Goal: Task Accomplishment & Management: Manage account settings

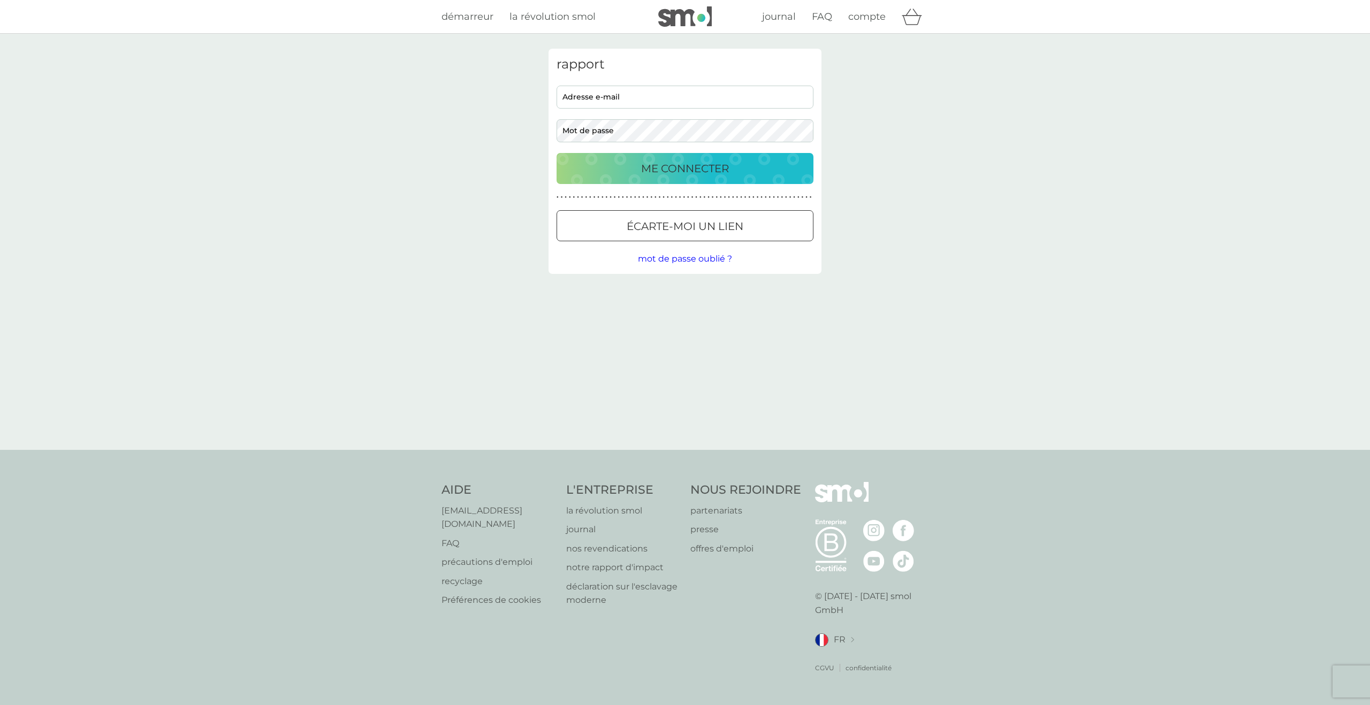
type input "[EMAIL_ADDRESS][DOMAIN_NAME]"
click at [737, 173] on div "ME CONNECTER" at bounding box center [684, 168] width 235 height 17
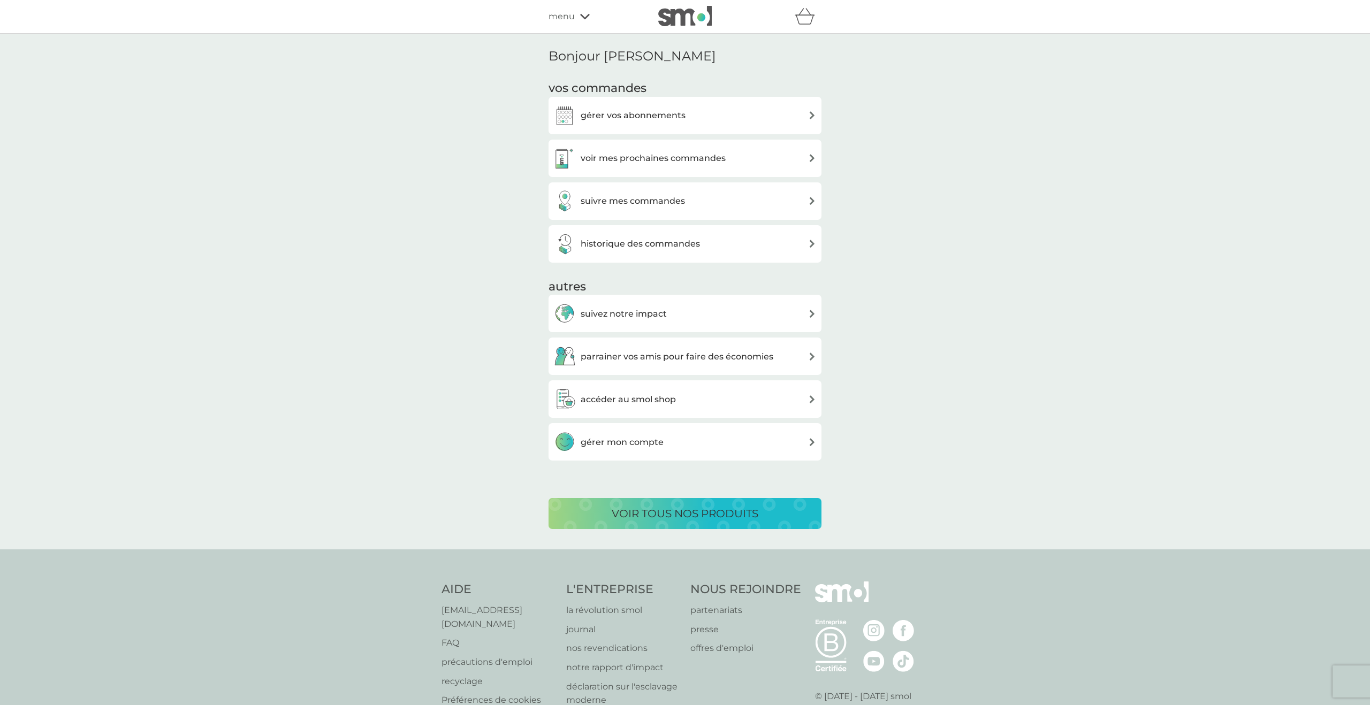
click at [792, 154] on div "voir mes prochaines commandes" at bounding box center [685, 158] width 262 height 21
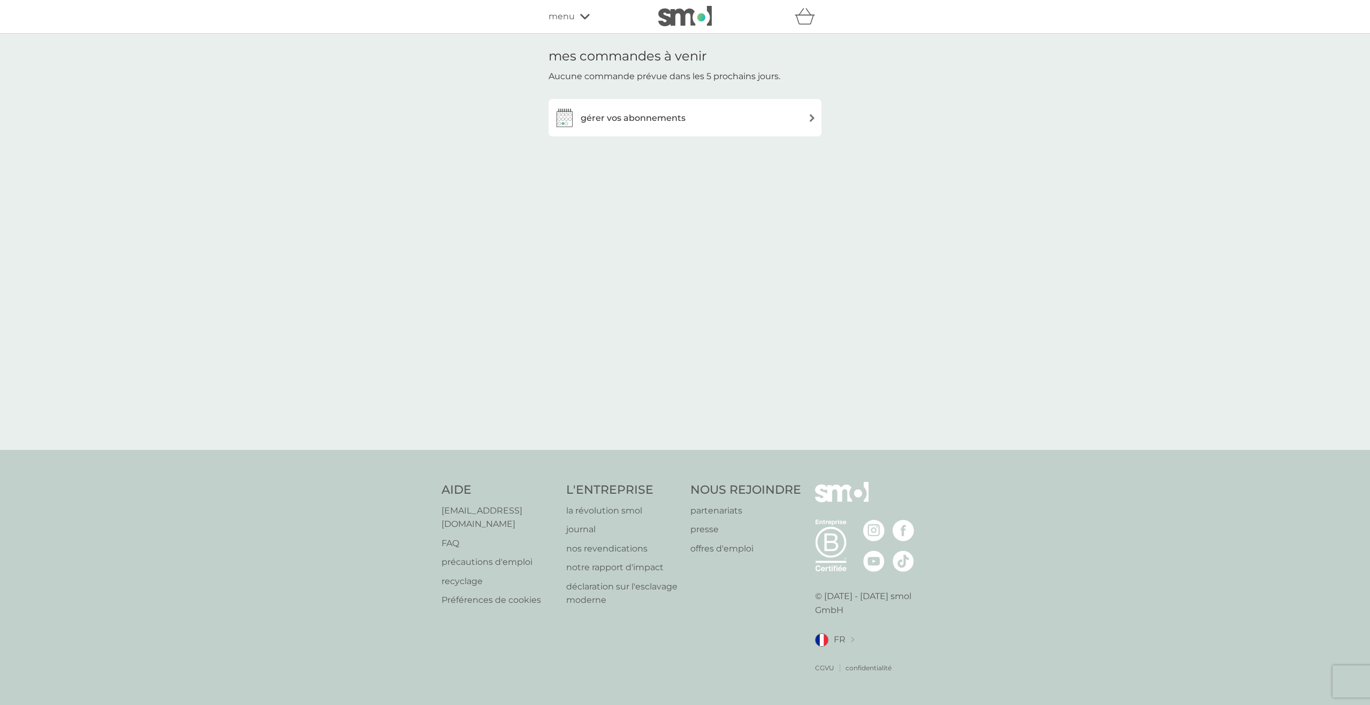
click at [780, 113] on div "gérer vos abonnements" at bounding box center [685, 117] width 262 height 21
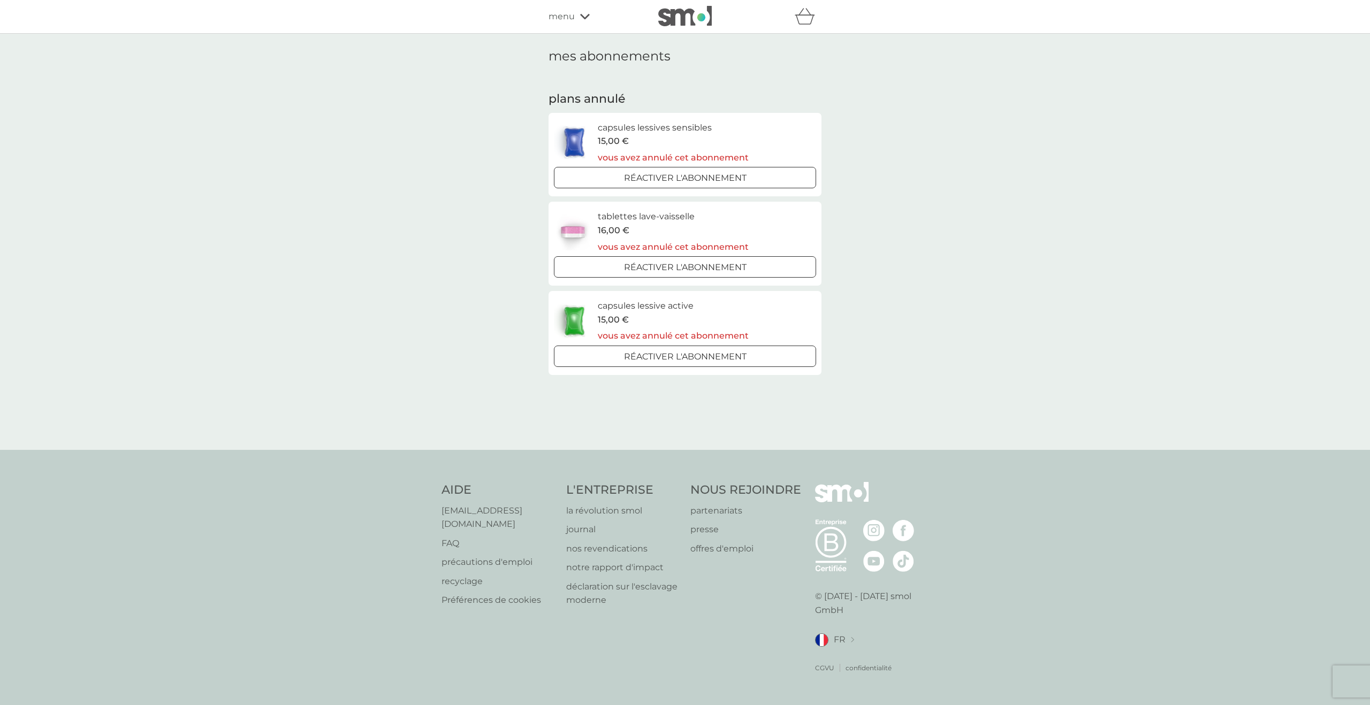
click at [665, 359] on font "réactiver l'abonnement" at bounding box center [685, 357] width 123 height 10
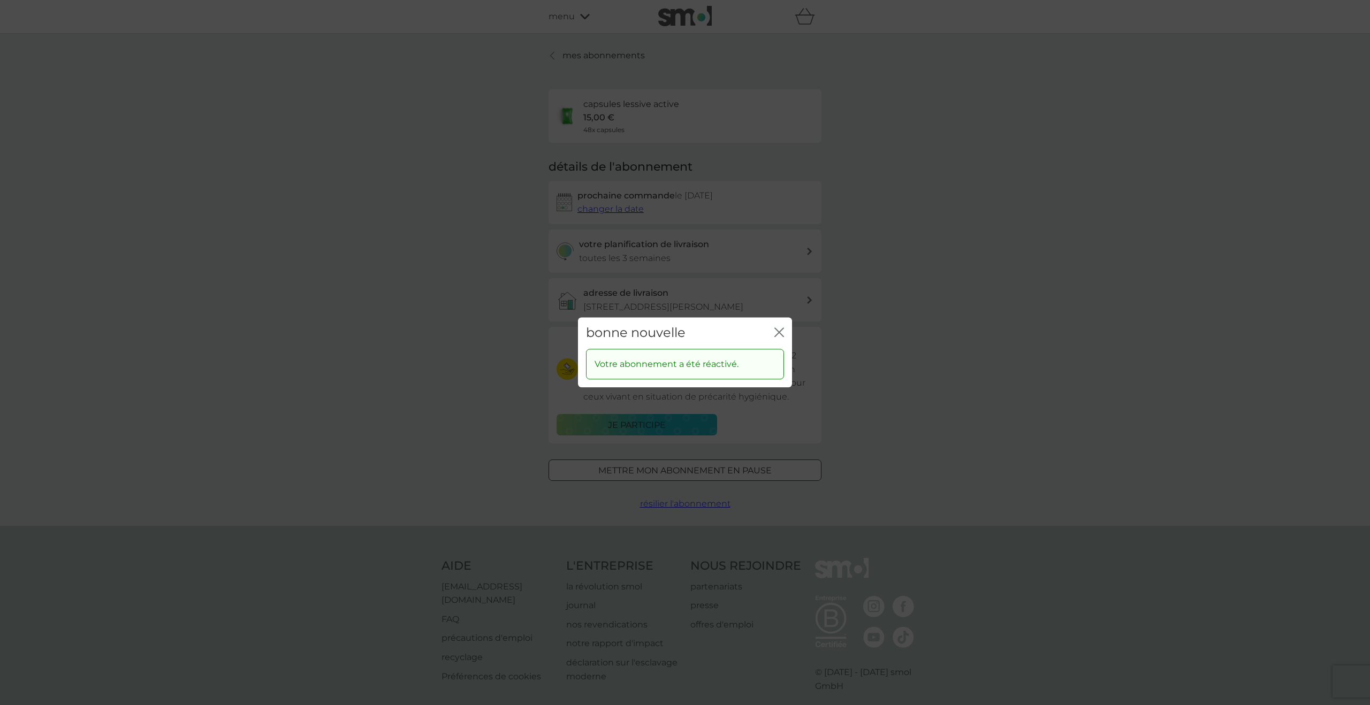
click at [777, 329] on icon "fermer" at bounding box center [779, 332] width 10 height 10
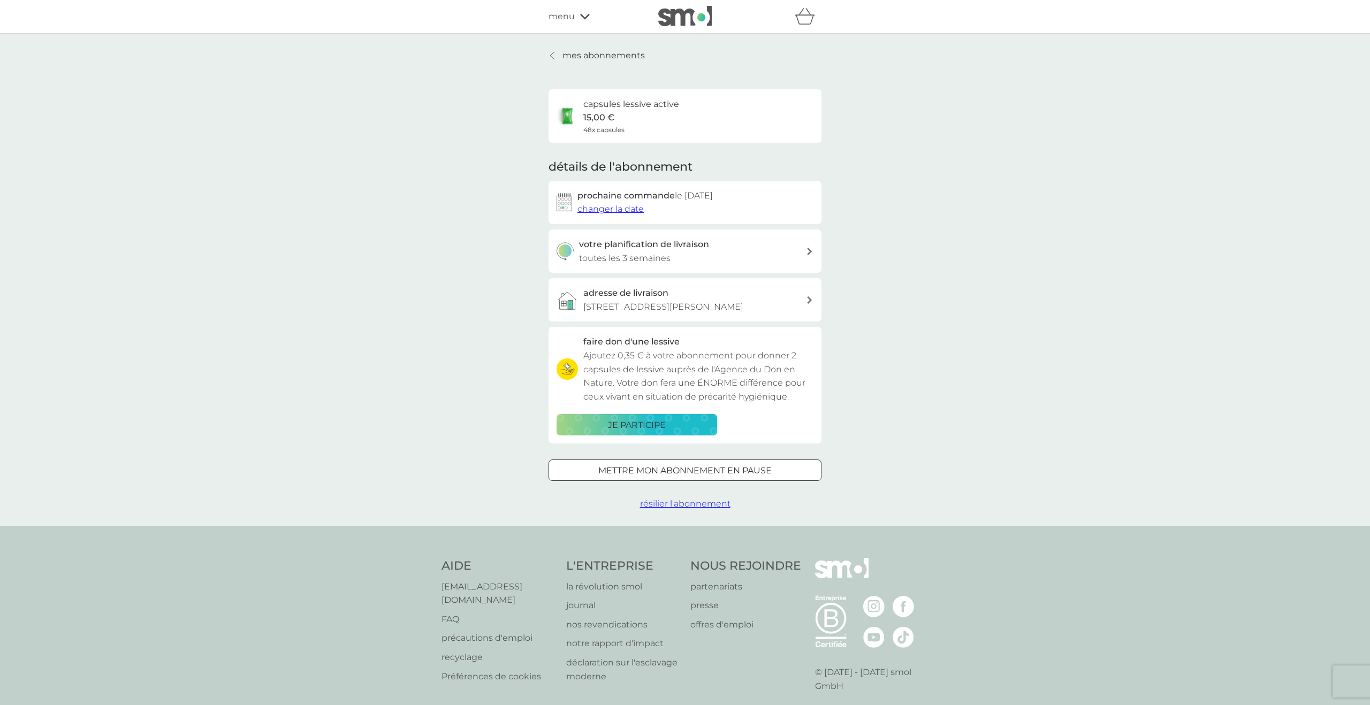
click at [590, 209] on font "changer la date" at bounding box center [610, 209] width 66 height 10
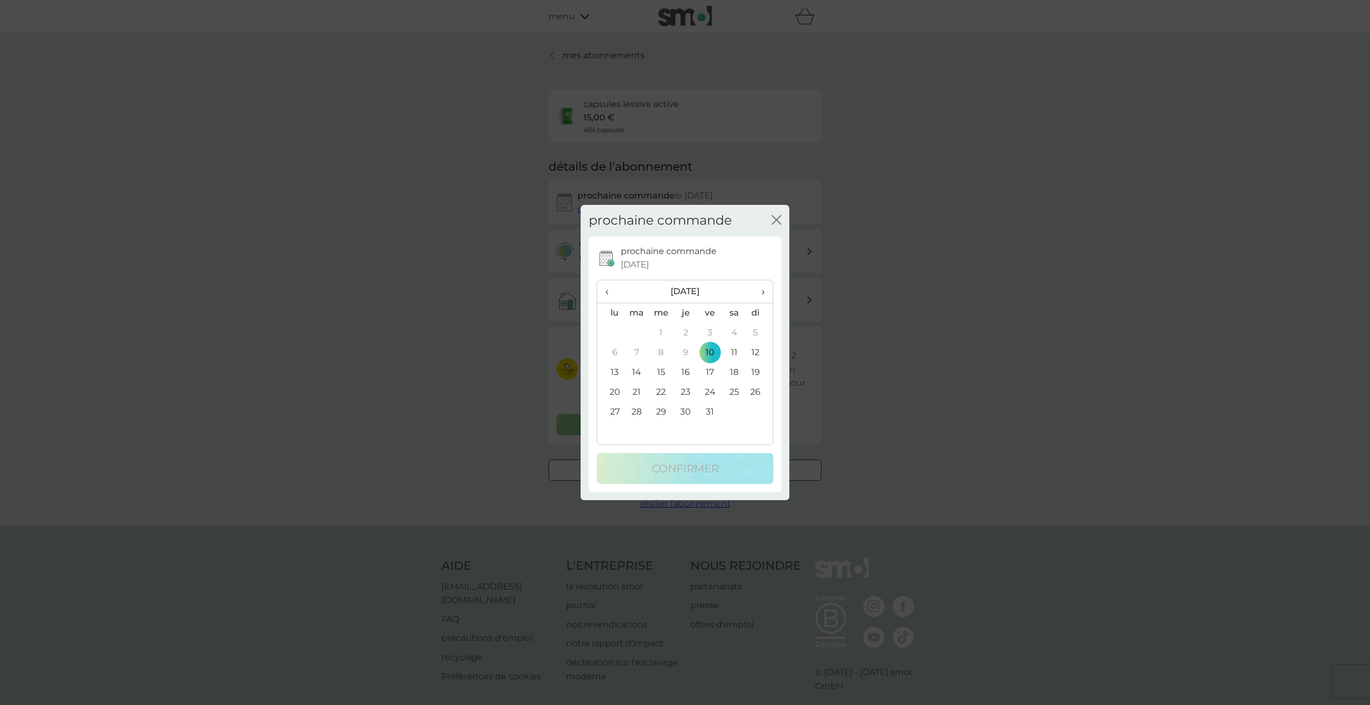
click at [781, 220] on div "prochaine commande fermer" at bounding box center [685, 221] width 209 height 32
click at [779, 220] on icon "fermer" at bounding box center [777, 220] width 10 height 10
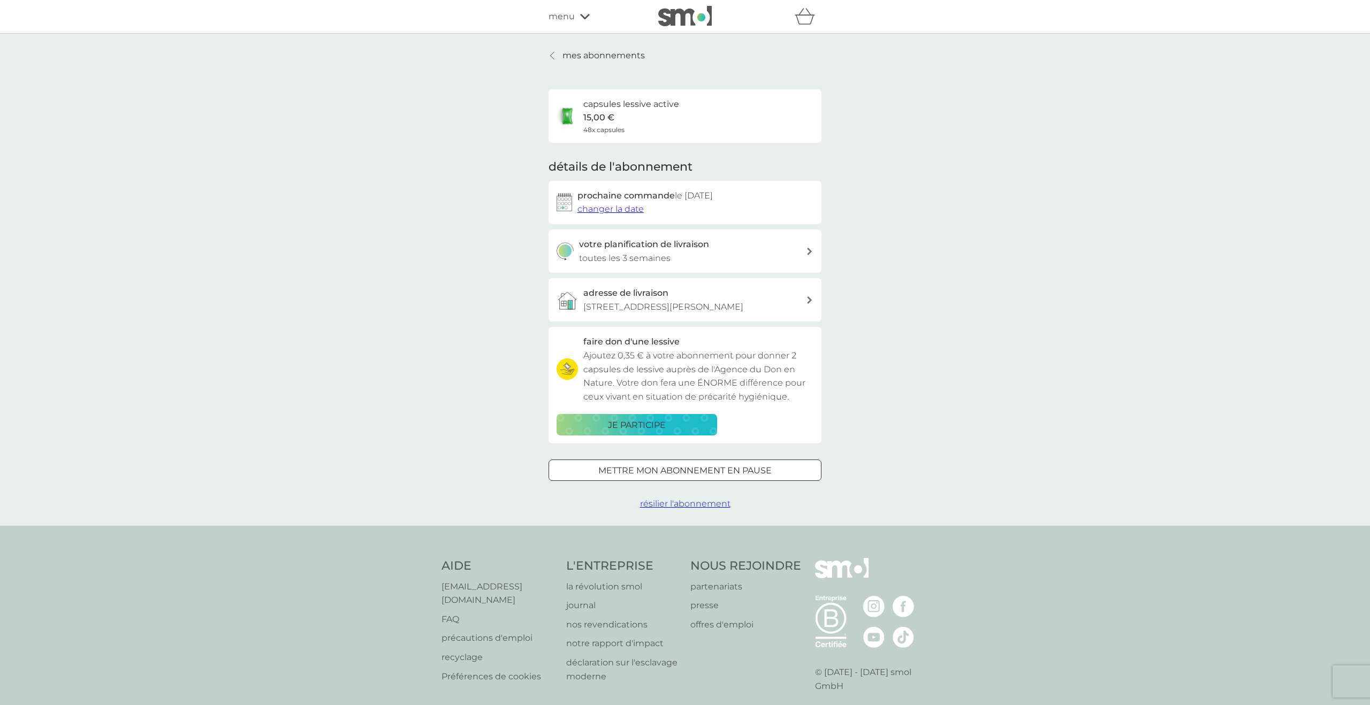
click at [593, 257] on font "toutes les 3 semaines" at bounding box center [625, 258] width 92 height 10
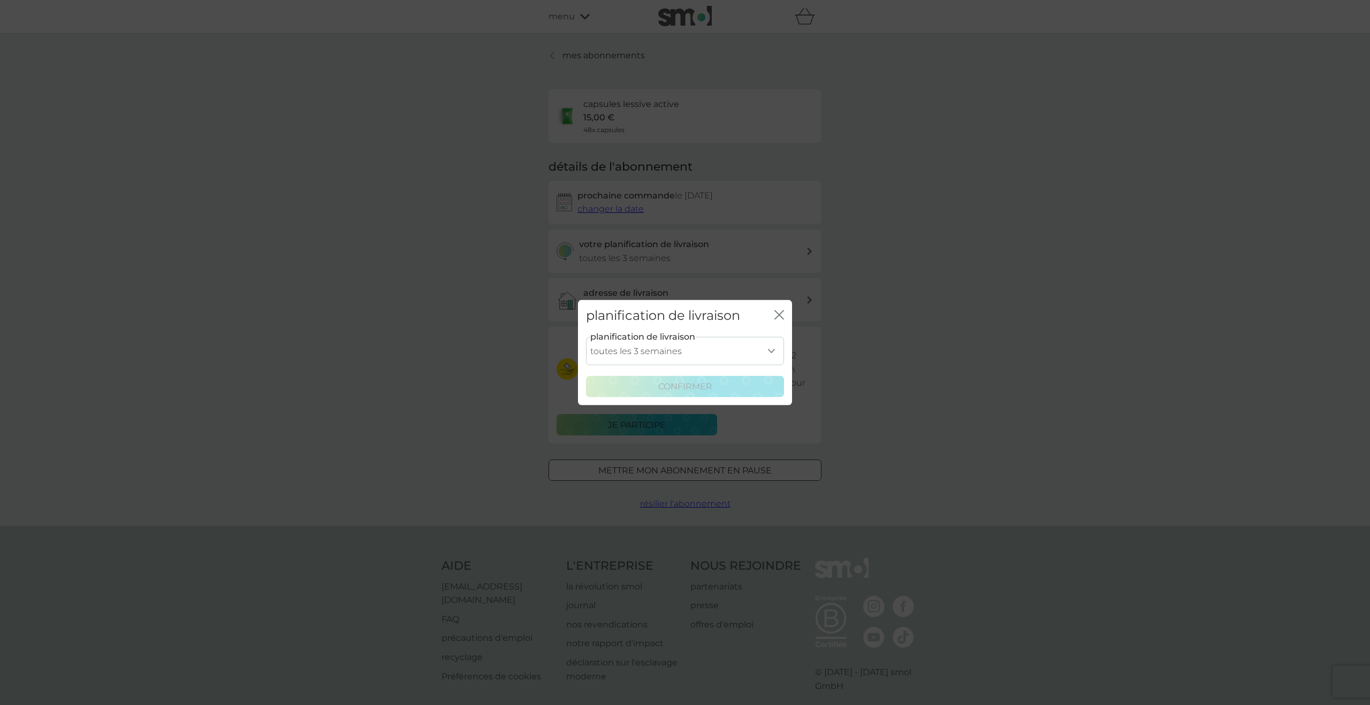
click at [773, 346] on select "toutes les 1 semaine toutes les 2 semaines toutes les 3 semaines toutes les 4 s…" at bounding box center [685, 351] width 198 height 28
select select "42"
click at [586, 337] on select "toutes les 1 semaine toutes les 2 semaines toutes les 3 semaines toutes les 4 s…" at bounding box center [685, 351] width 198 height 28
click at [754, 391] on div "confirmer" at bounding box center [685, 387] width 184 height 14
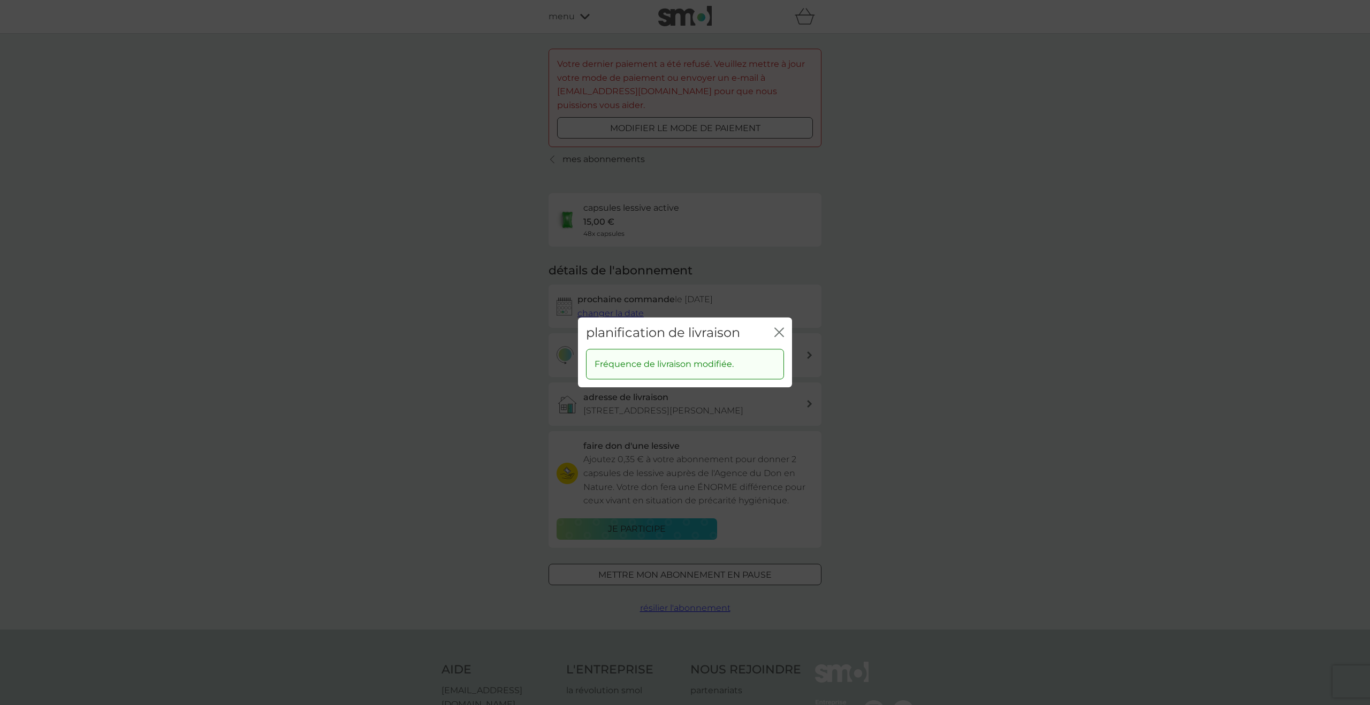
click at [784, 333] on div "planification de livraison fermer" at bounding box center [685, 333] width 214 height 32
click at [779, 334] on icon "fermer" at bounding box center [779, 332] width 10 height 10
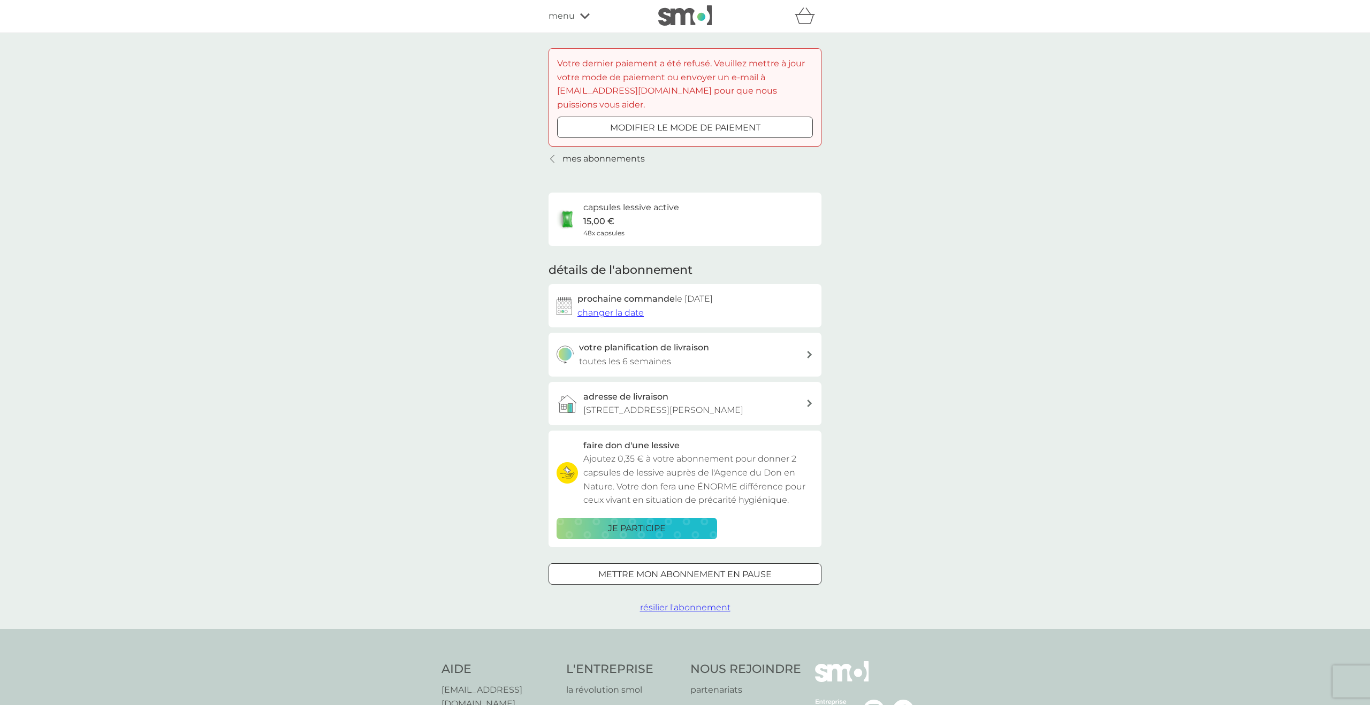
scroll to position [1, 0]
click at [655, 122] on font "modifier le mode de paiement" at bounding box center [685, 127] width 150 height 10
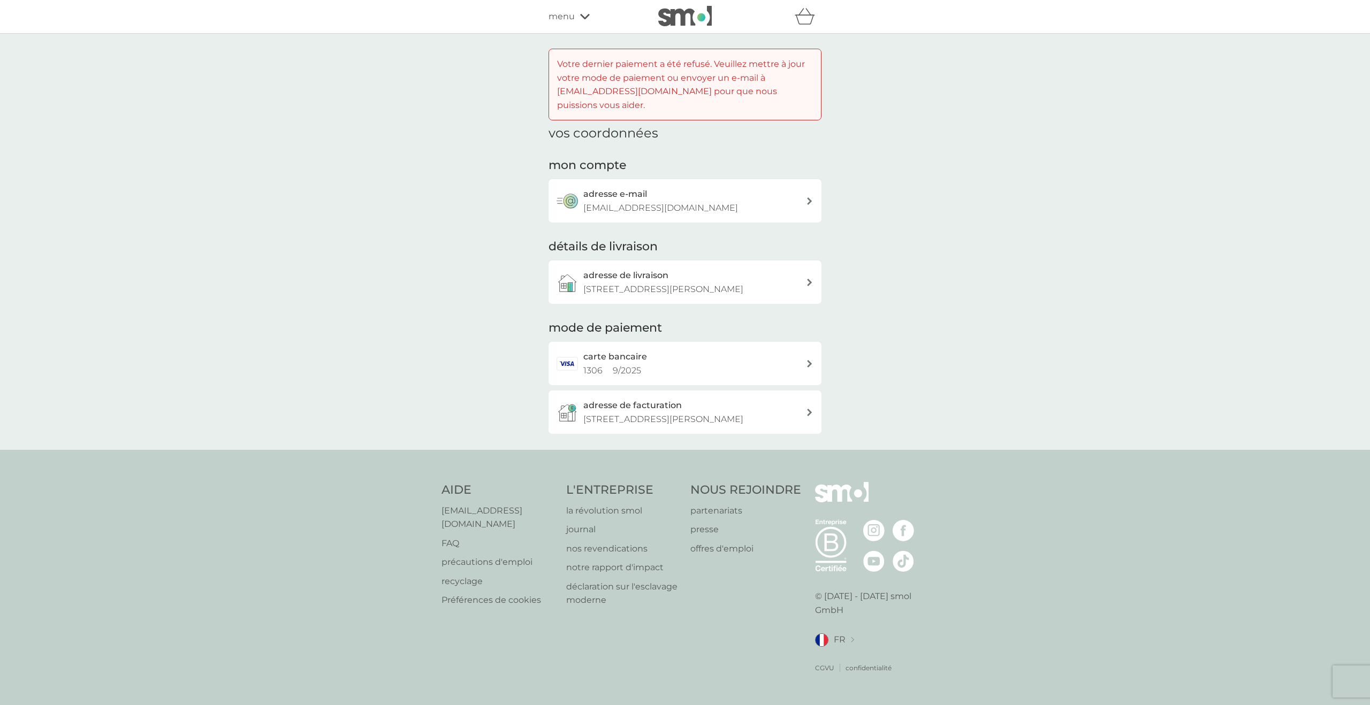
click at [711, 354] on div "carte bancaire 1306 9 / 2025" at bounding box center [694, 363] width 223 height 27
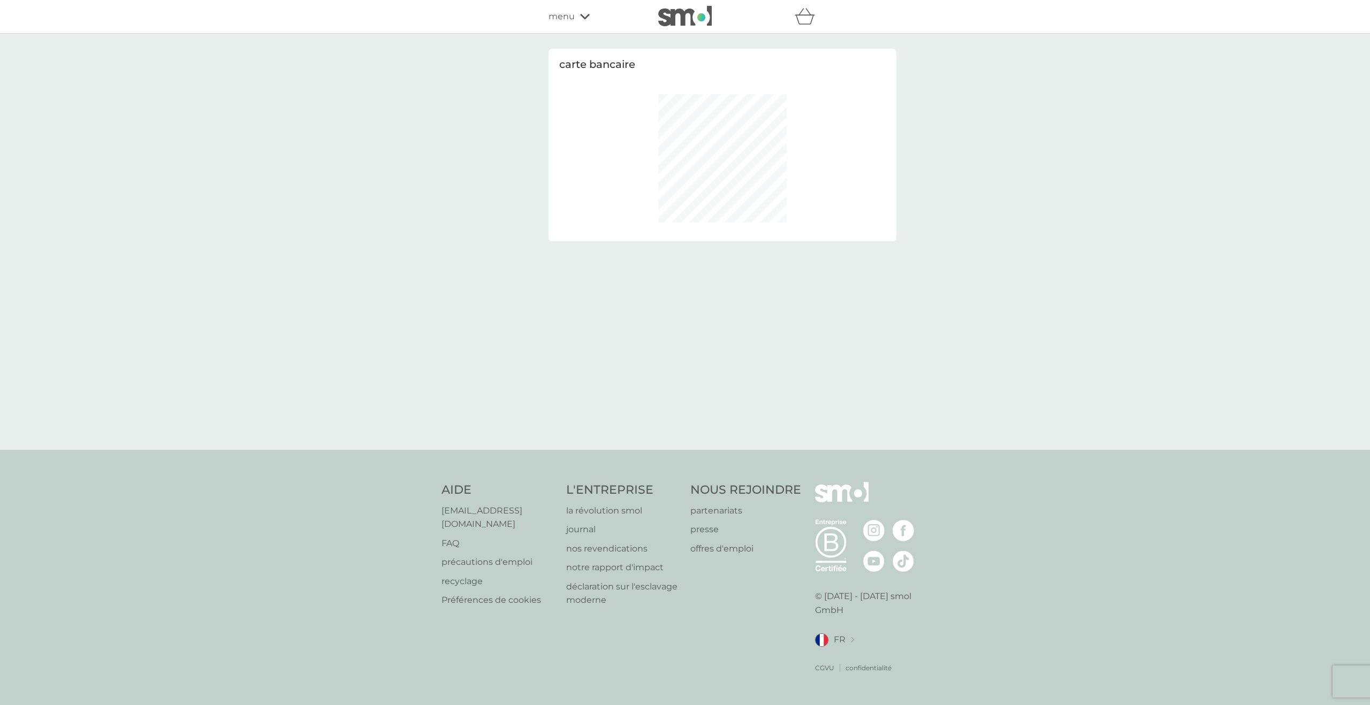
select select "France"
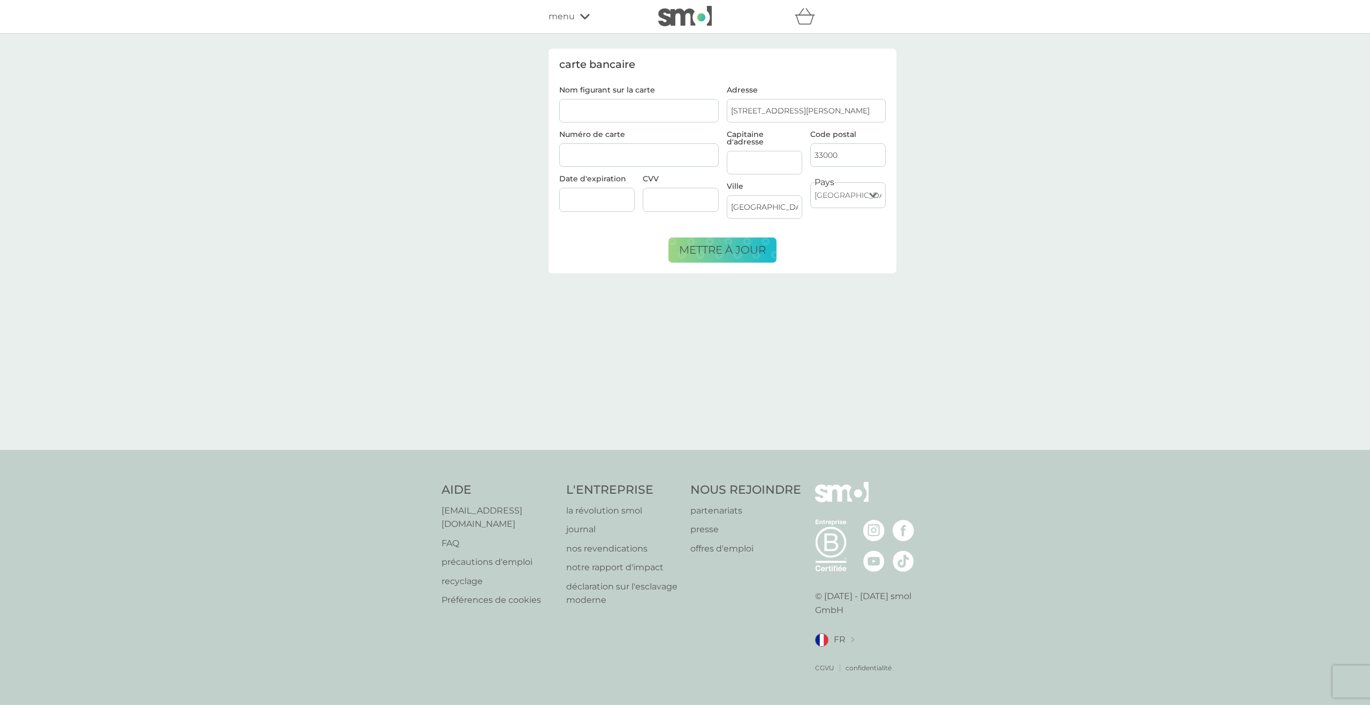
click at [654, 115] on input "Nom figurant sur la carte" at bounding box center [638, 111] width 159 height 24
type input "Celine Gérardin"
click at [679, 193] on div at bounding box center [680, 200] width 75 height 24
click at [716, 246] on font "mettre à jour" at bounding box center [722, 249] width 87 height 13
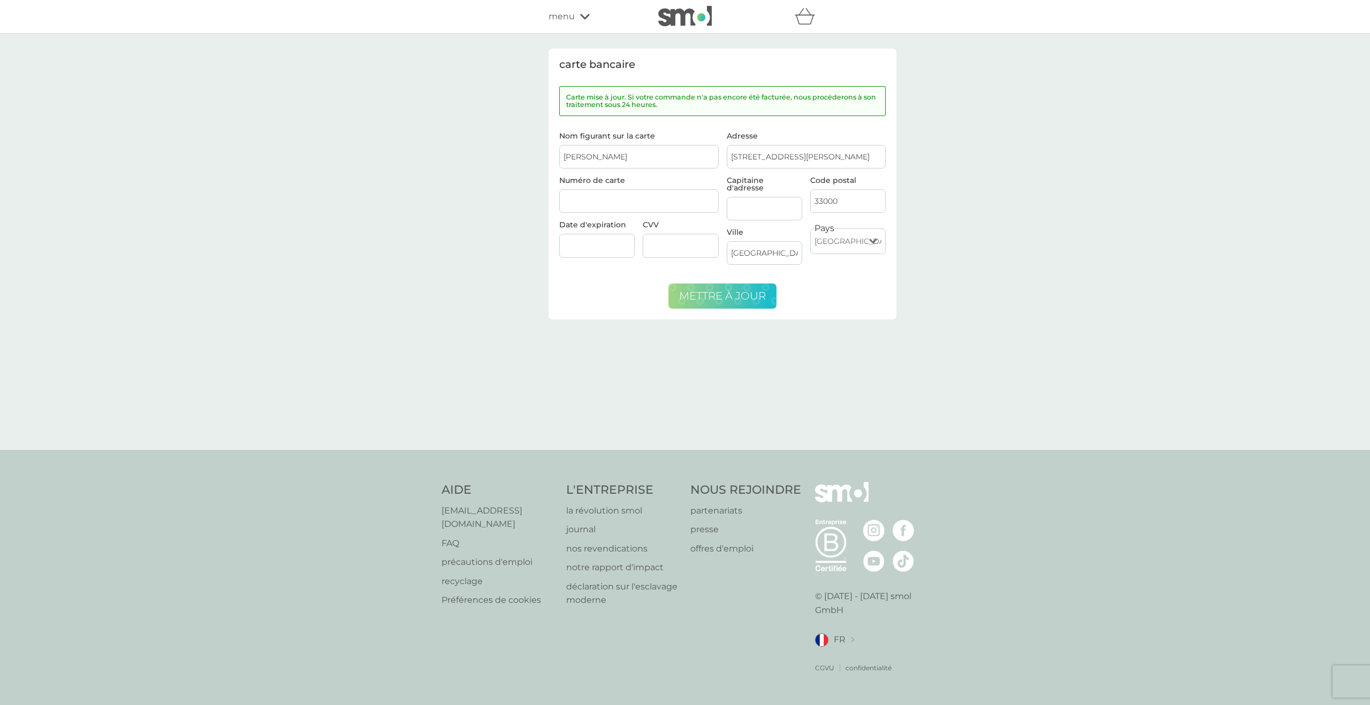
click at [576, 16] on div "menu" at bounding box center [593, 17] width 91 height 14
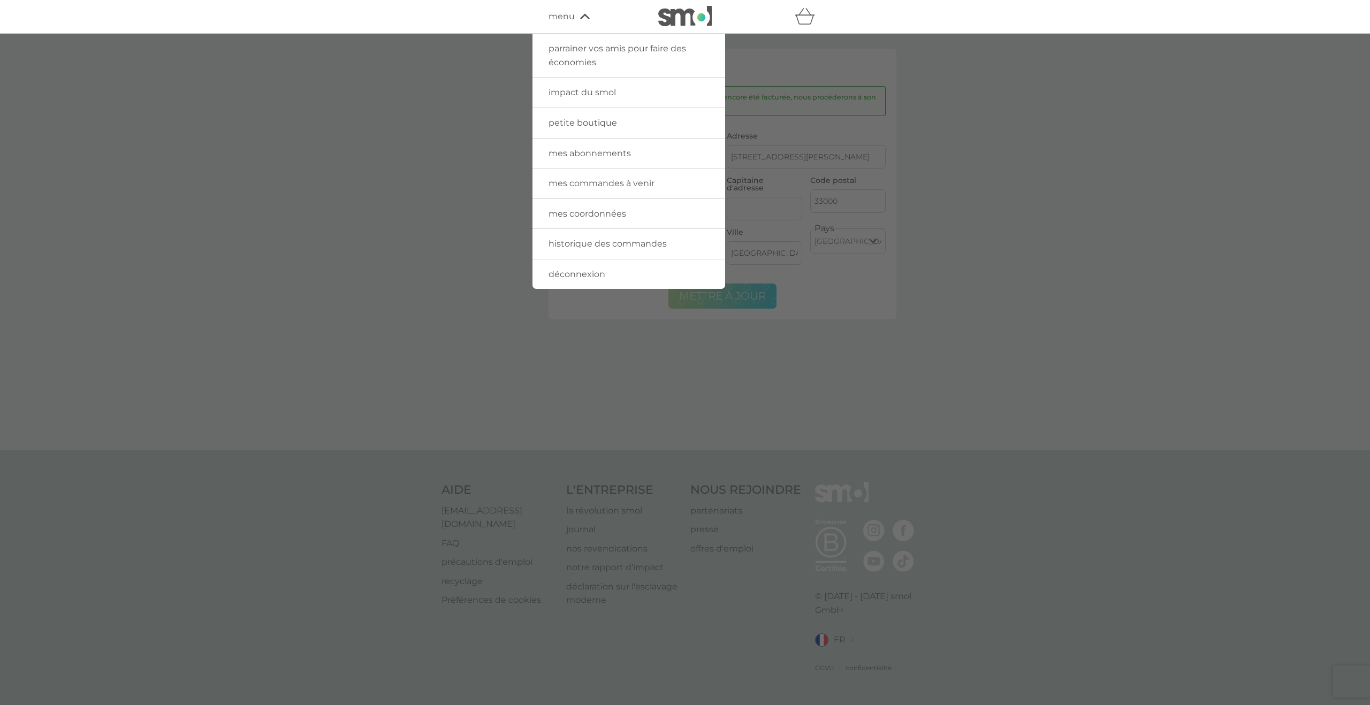
click at [599, 181] on font "mes commandes à venir" at bounding box center [601, 183] width 106 height 10
